Goal: Transaction & Acquisition: Purchase product/service

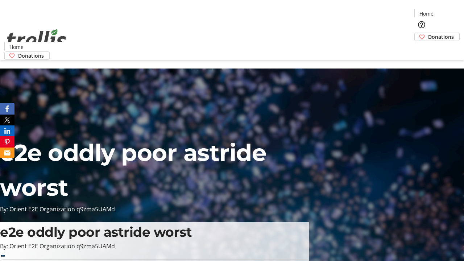
click at [428, 33] on span "Donations" at bounding box center [441, 37] width 26 height 8
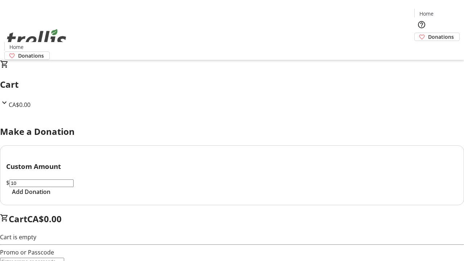
click at [50, 196] on span "Add Donation" at bounding box center [31, 192] width 38 height 9
